Goal: Task Accomplishment & Management: Manage account settings

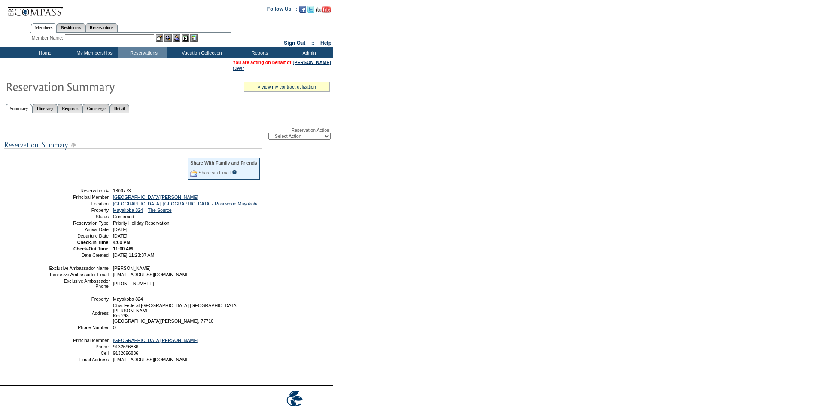
drag, startPoint x: 183, startPoint y: 243, endPoint x: 69, endPoint y: 192, distance: 124.9
click at [69, 192] on tbody "Share With Family and Friends Share via Email Share Reservation Information Ple…" at bounding box center [155, 207] width 212 height 101
copy tbody "Reservation #: 1800773 Principal Member: [GEOGRAPHIC_DATA][PERSON_NAME] Locatio…"
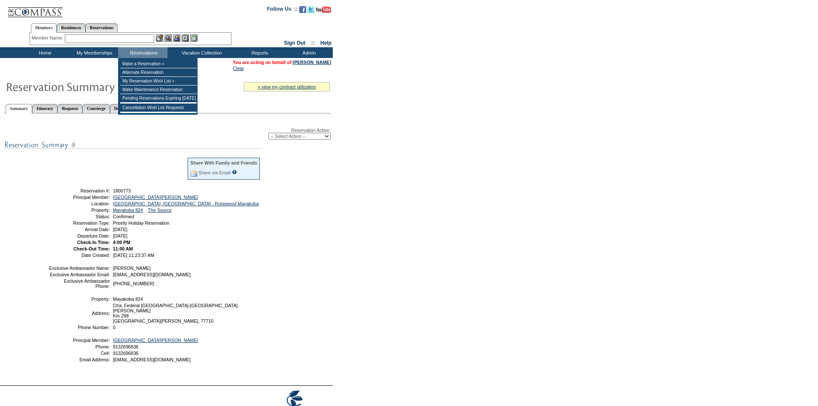
click at [131, 40] on input "text" at bounding box center [109, 38] width 89 height 9
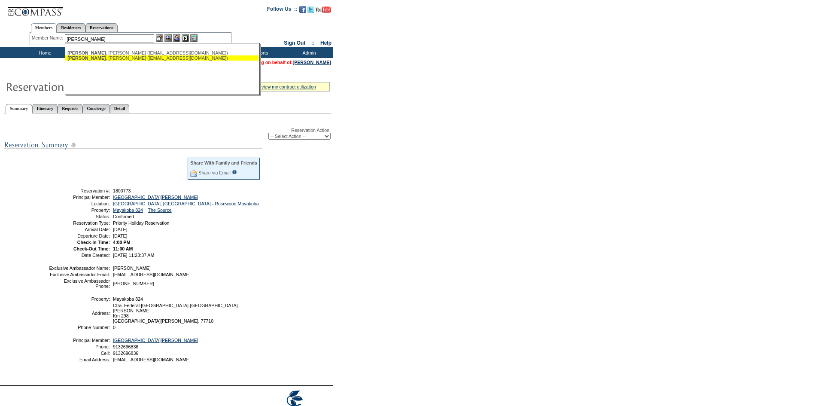
click at [131, 56] on div "[PERSON_NAME] ([EMAIL_ADDRESS][DOMAIN_NAME])" at bounding box center [161, 57] width 189 height 5
click at [131, 53] on div "[PERSON_NAME] ([EMAIL_ADDRESS][DOMAIN_NAME]) [PERSON_NAME] ([EMAIL_ADDRESS][DOM…" at bounding box center [162, 69] width 195 height 52
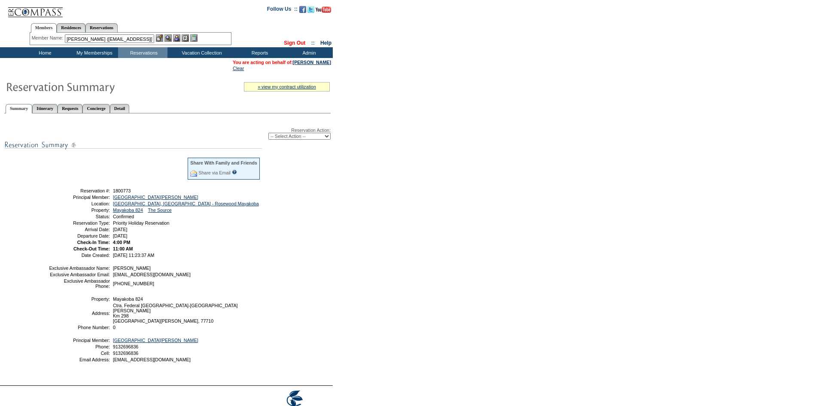
drag, startPoint x: 89, startPoint y: 40, endPoint x: 277, endPoint y: 45, distance: 187.8
click at [273, 45] on tr "Members Residences Reservations Member Name: [PERSON_NAME] ([EMAIL_ADDRESS][DOM…" at bounding box center [166, 33] width 333 height 30
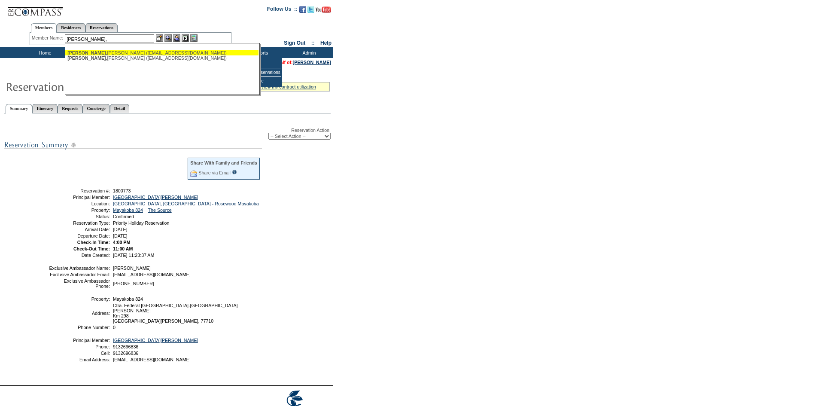
drag, startPoint x: 227, startPoint y: 52, endPoint x: 220, endPoint y: 52, distance: 7.3
click at [227, 52] on div "[PERSON_NAME] ([EMAIL_ADDRESS][DOMAIN_NAME])" at bounding box center [161, 52] width 189 height 5
type input "[PERSON_NAME] ([EMAIL_ADDRESS][DOMAIN_NAME])"
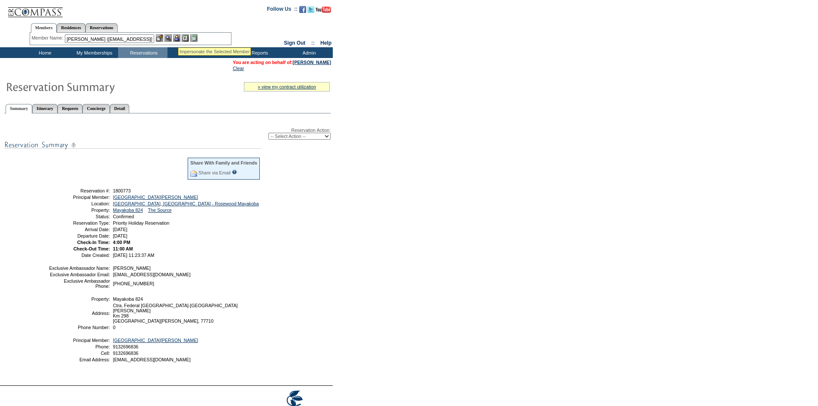
click at [178, 37] on img at bounding box center [176, 37] width 7 height 7
click at [171, 38] on img at bounding box center [168, 37] width 7 height 7
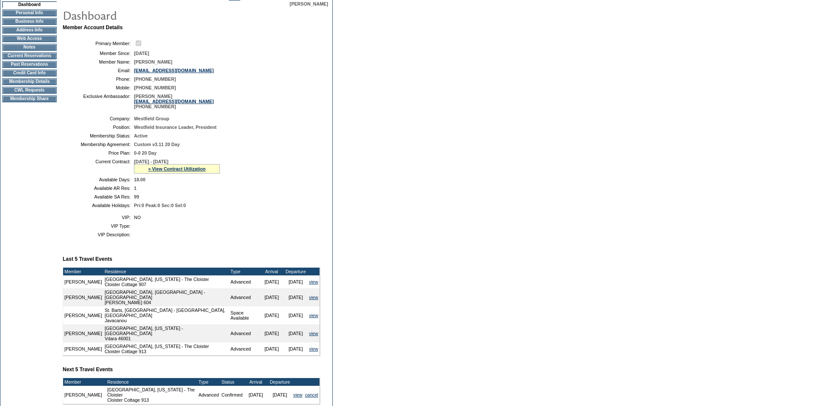
scroll to position [47, 0]
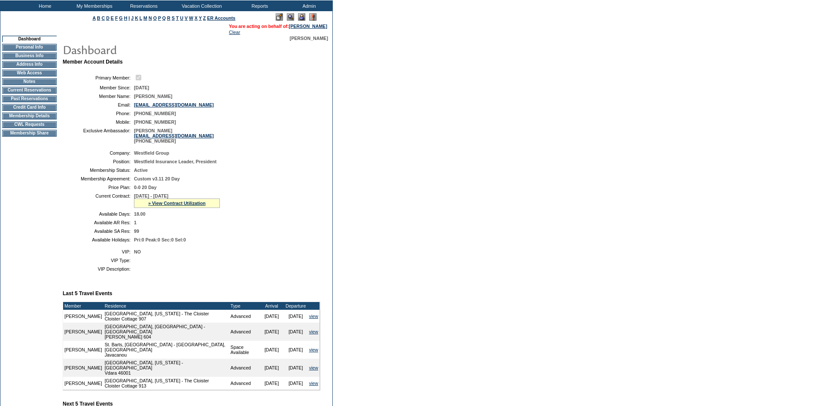
click at [21, 128] on td "CWL Requests" at bounding box center [29, 124] width 55 height 7
